Goal: Contribute content

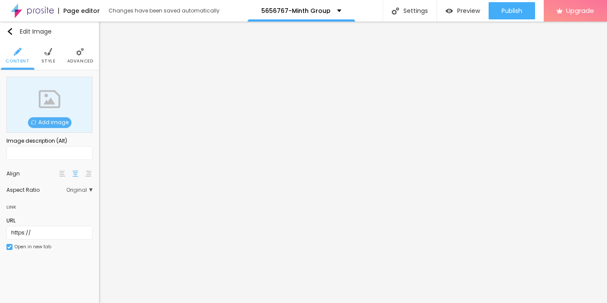
click at [48, 120] on span "Add image" at bounding box center [49, 122] width 43 height 11
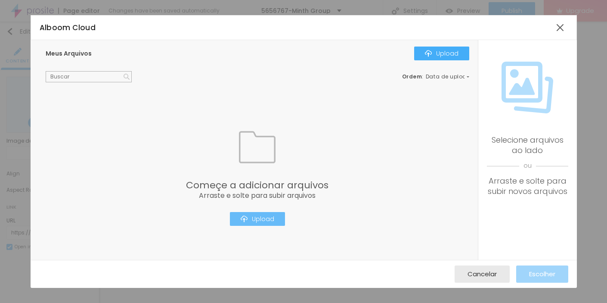
click at [257, 218] on div "Upload" at bounding box center [258, 218] width 34 height 7
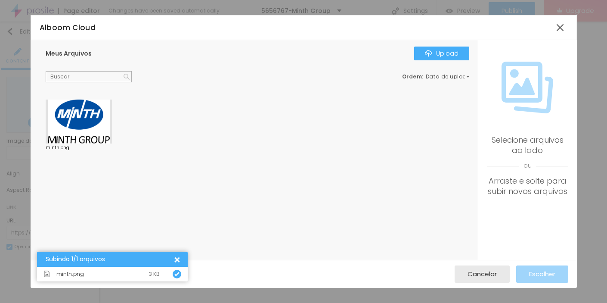
click at [83, 127] on div at bounding box center [79, 121] width 66 height 44
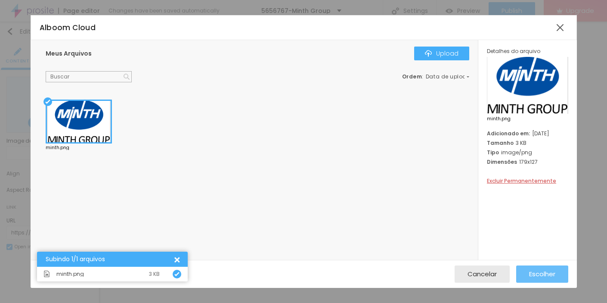
click at [539, 270] on span "Escolher" at bounding box center [542, 273] width 26 height 7
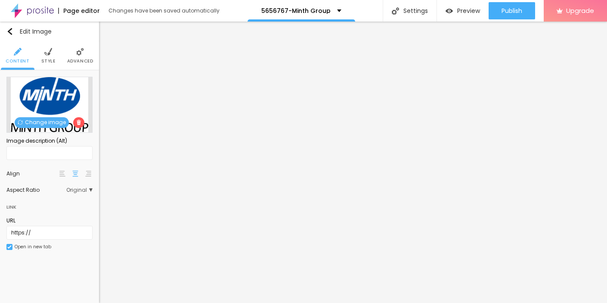
click at [52, 50] on li "Style" at bounding box center [48, 55] width 14 height 28
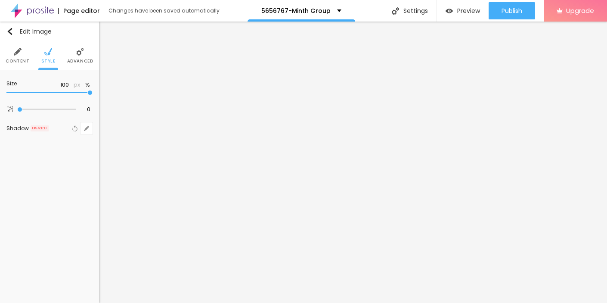
type input "95"
type input "90"
type input "80"
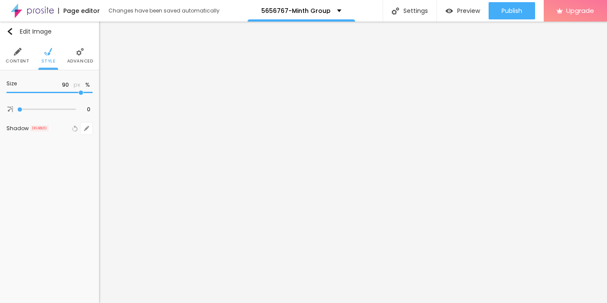
type input "80"
type input "70"
type input "55"
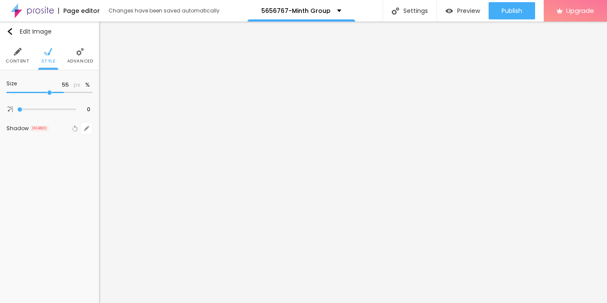
type input "45"
type input "35"
type input "25"
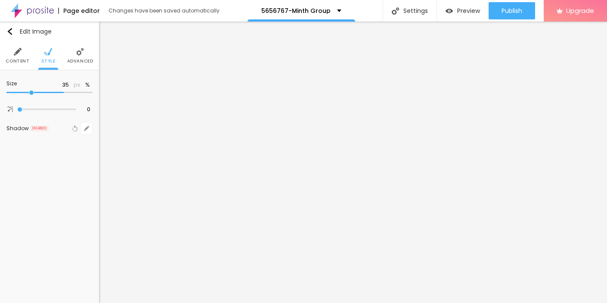
type input "25"
type input "20"
type input "15"
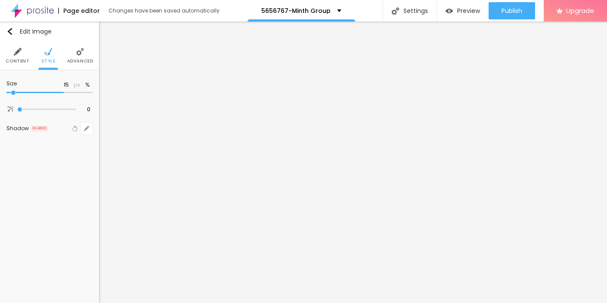
type input "10"
drag, startPoint x: 90, startPoint y: 95, endPoint x: -9, endPoint y: 94, distance: 99.9
type input "10"
click at [6, 94] on input "range" at bounding box center [49, 92] width 86 height 4
click at [10, 31] on img "button" at bounding box center [9, 31] width 7 height 7
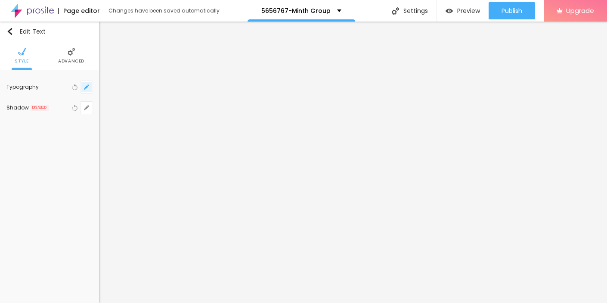
click at [84, 86] on icon "button" at bounding box center [86, 86] width 5 height 5
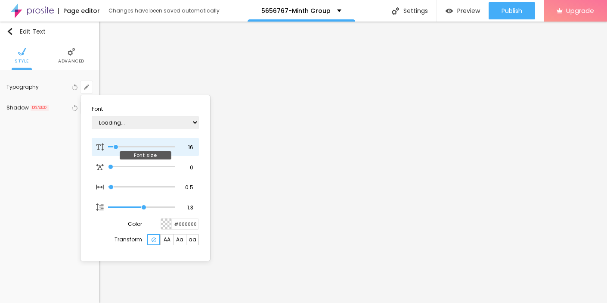
type input "1"
type input "17"
type input "1"
type input "18"
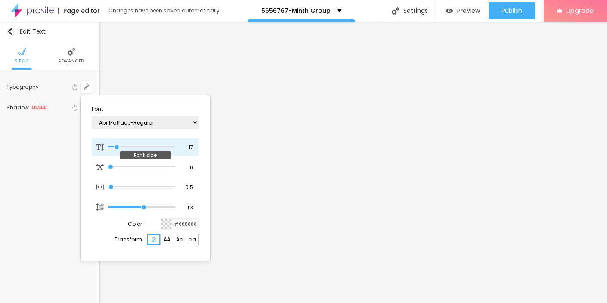
type input "18"
type input "1"
type input "19"
type input "1"
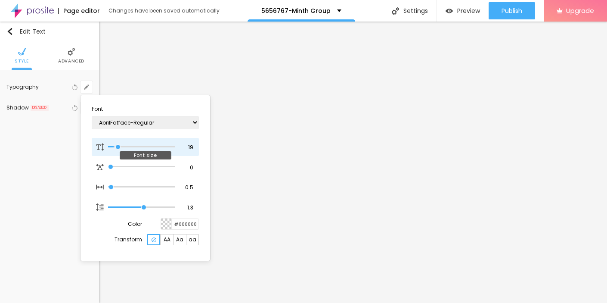
type input "20"
type input "1"
type input "21"
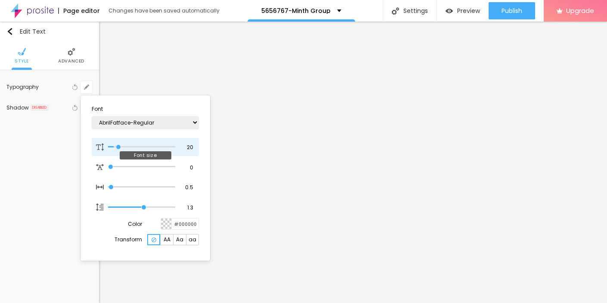
type input "1"
type input "22"
type input "1"
type input "23"
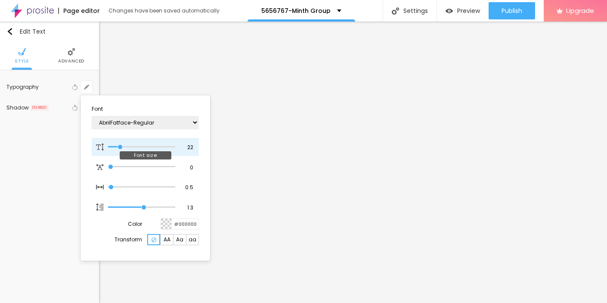
type input "23"
type input "1"
type input "24"
type input "1"
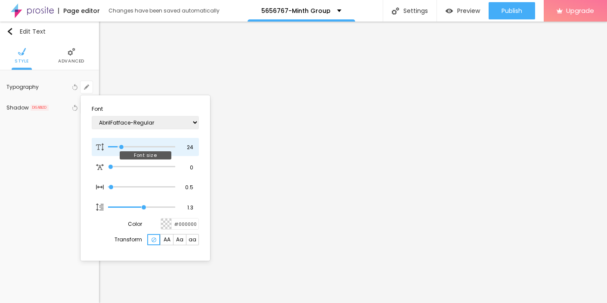
type input "25"
type input "1"
type input "27"
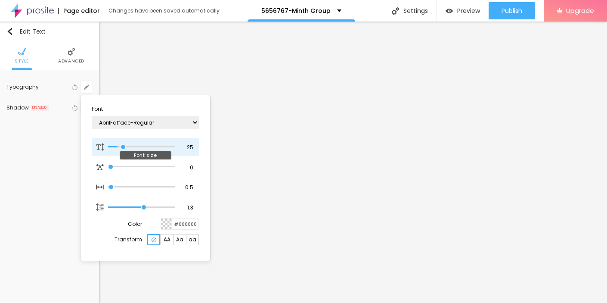
type input "1"
type input "26"
type input "1"
type input "25"
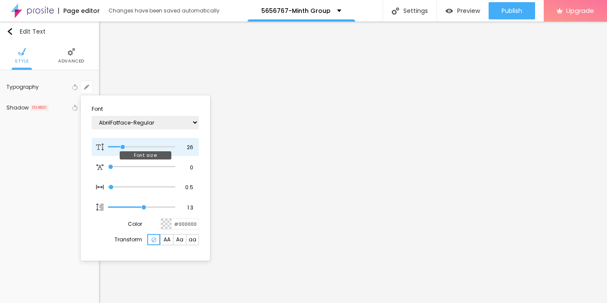
type input "25"
type input "1"
type input "24"
type input "1"
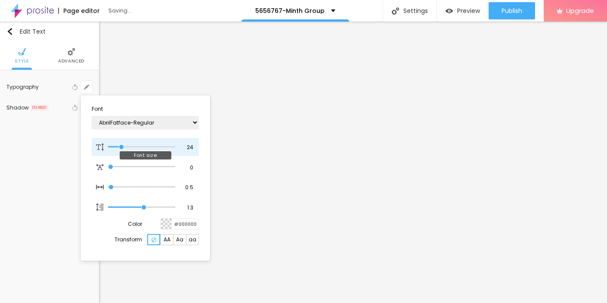
type input "25"
type input "1"
drag, startPoint x: 116, startPoint y: 148, endPoint x: 122, endPoint y: 147, distance: 6.5
type input "25"
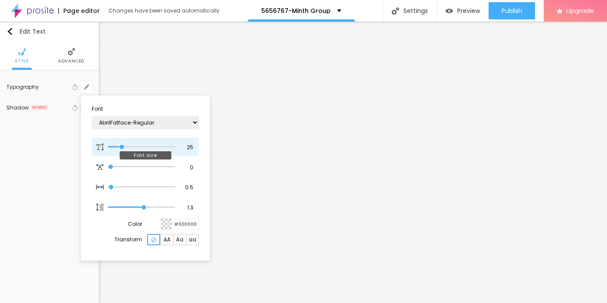
click at [122, 147] on input "range" at bounding box center [141, 147] width 67 height 4
click at [267, 214] on div at bounding box center [303, 151] width 607 height 303
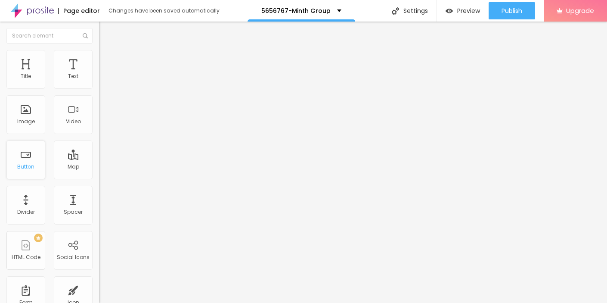
click at [23, 161] on div "Button" at bounding box center [25, 159] width 39 height 39
click at [27, 161] on div "Button" at bounding box center [25, 159] width 39 height 39
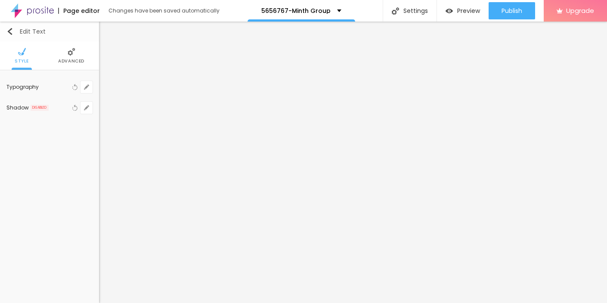
click at [11, 34] on img "button" at bounding box center [9, 31] width 7 height 7
click at [87, 83] on button "button" at bounding box center [87, 87] width 12 height 12
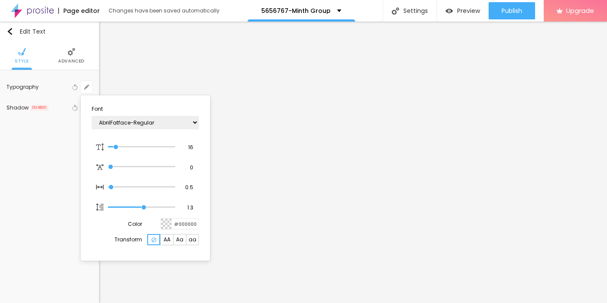
type input "1"
type input "15"
type input "1"
type input "16"
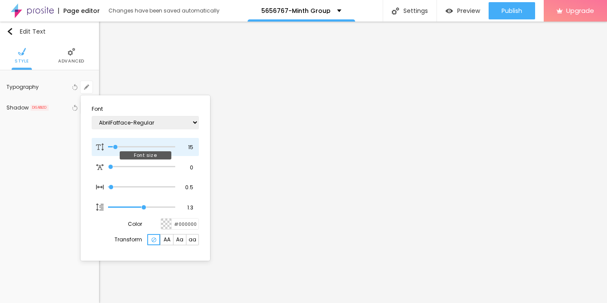
type input "16"
type input "1"
type input "17"
type input "1"
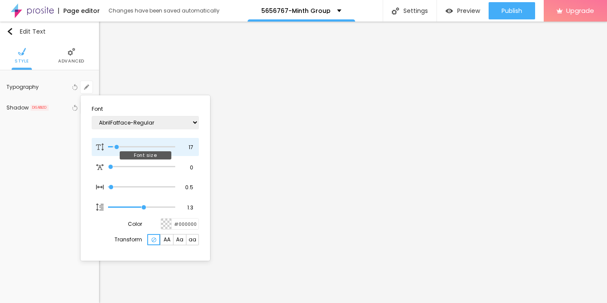
type input "18"
type input "1"
type input "19"
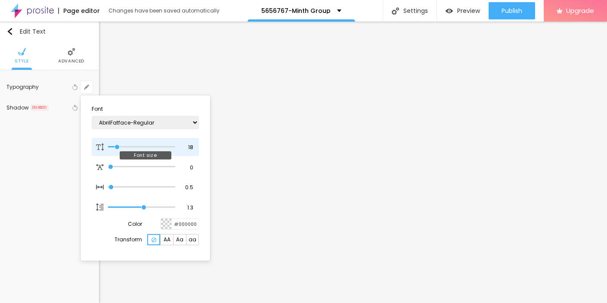
type input "1"
type input "20"
type input "1"
type input "21"
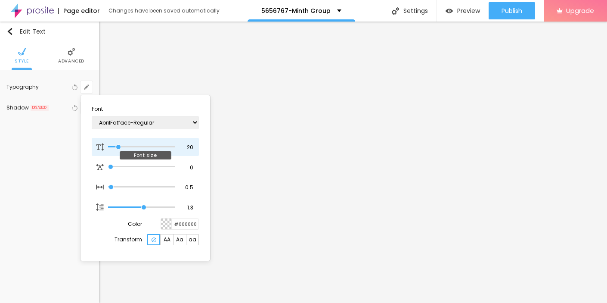
type input "21"
type input "1"
type input "22"
type input "1"
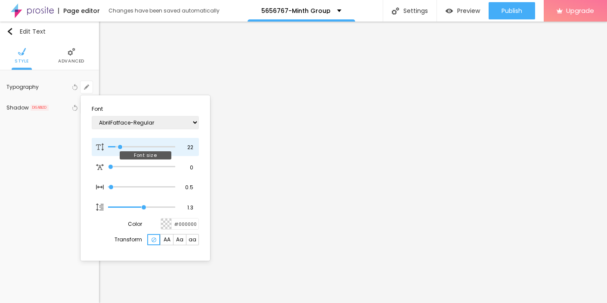
type input "23"
type input "1"
type input "24"
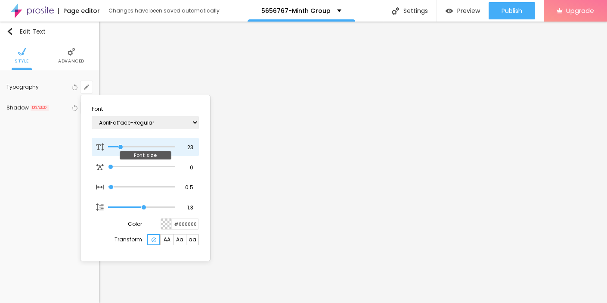
type input "1"
type input "25"
type input "1"
type input "26"
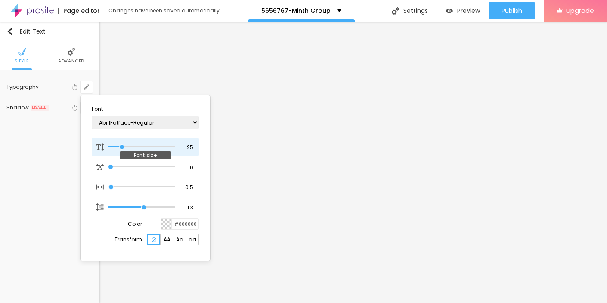
type input "26"
type input "1"
type input "25"
type input "1"
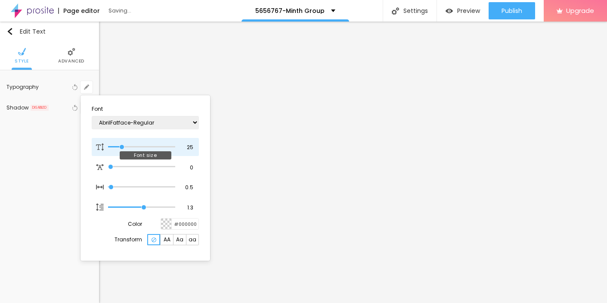
drag, startPoint x: 115, startPoint y: 148, endPoint x: 122, endPoint y: 148, distance: 6.9
type input "25"
click at [122, 148] on input "range" at bounding box center [141, 147] width 67 height 4
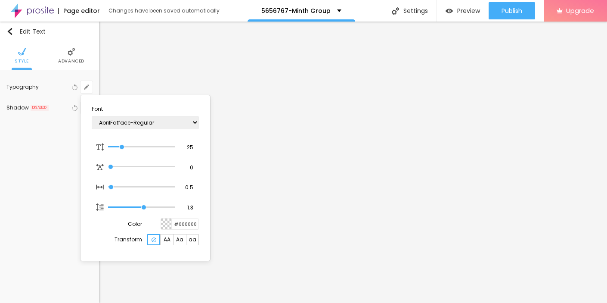
click at [281, 209] on div at bounding box center [303, 151] width 607 height 303
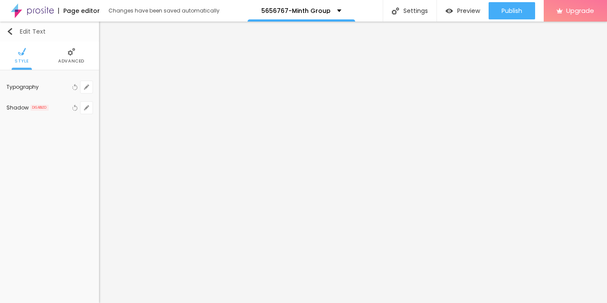
click at [7, 33] on img "button" at bounding box center [9, 31] width 7 height 7
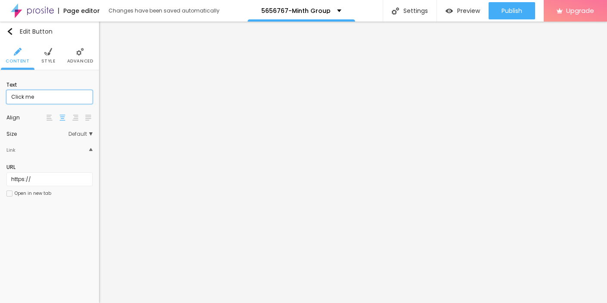
drag, startPoint x: 34, startPoint y: 99, endPoint x: 1, endPoint y: 99, distance: 32.7
click at [6, 99] on input "Click me" at bounding box center [49, 97] width 86 height 14
paste input "→ VIEW DOCUMENT HERE"
type input "→ VIEW DOCUMENT HERE"
drag, startPoint x: 46, startPoint y: 186, endPoint x: 0, endPoint y: 185, distance: 45.2
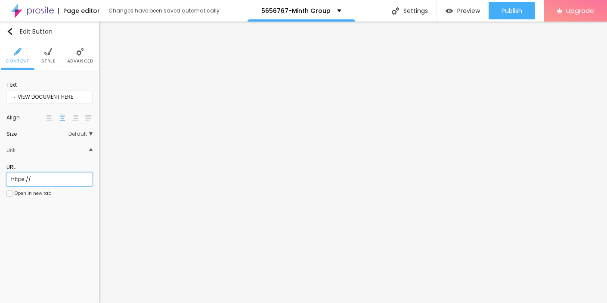
click at [6, 185] on input "https://" at bounding box center [49, 179] width 86 height 14
paste input "[DOMAIN_NAME]"
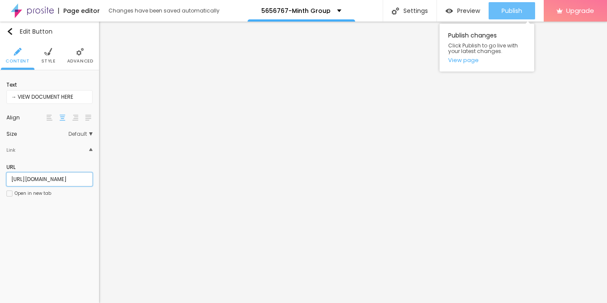
type input "[URL][DOMAIN_NAME]"
click at [504, 12] on span "Publish" at bounding box center [512, 10] width 21 height 7
